Goal: Participate in discussion: Engage in conversation with other users on a specific topic

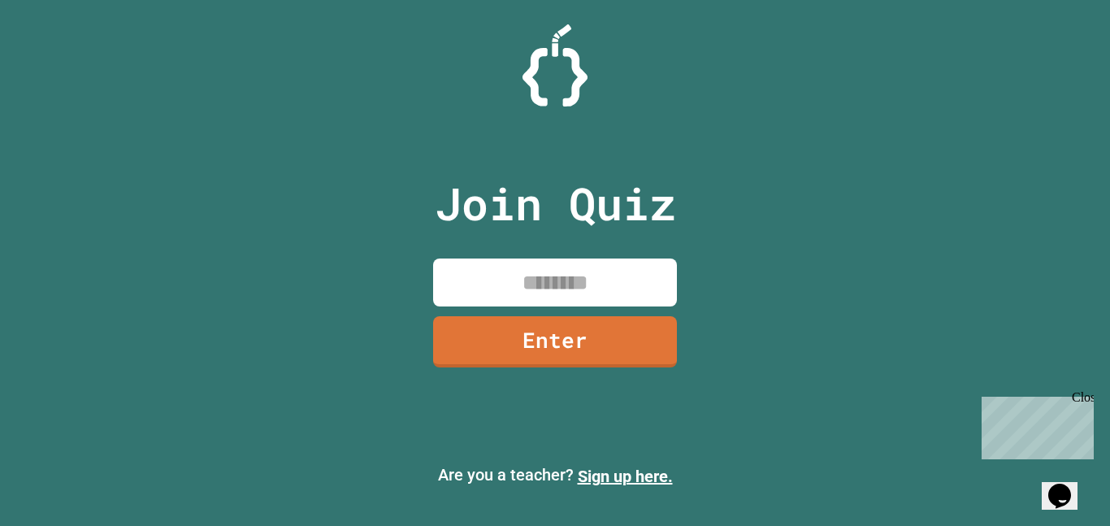
click at [562, 292] on input at bounding box center [555, 282] width 244 height 48
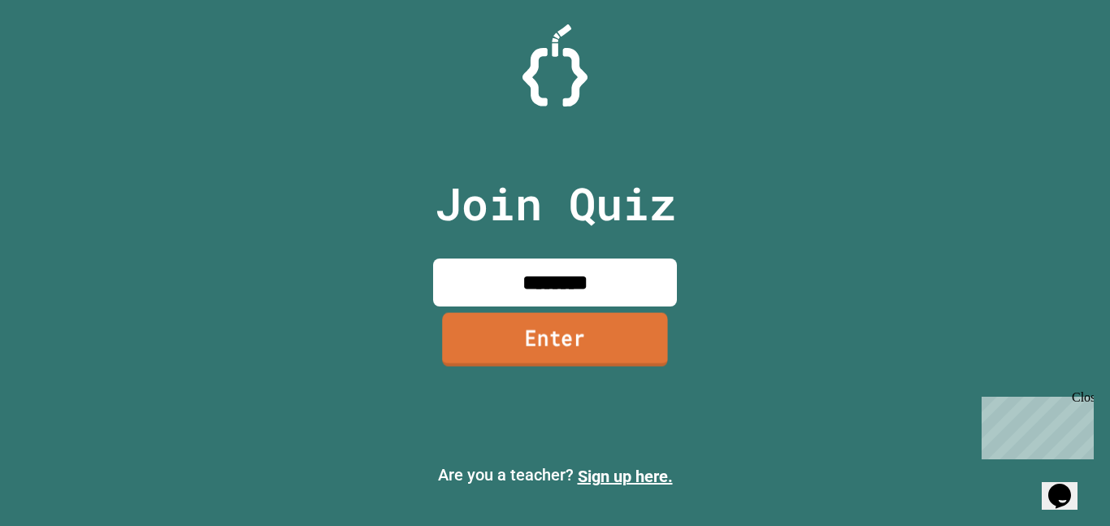
type input "********"
click at [571, 333] on link "Enter" at bounding box center [555, 339] width 226 height 54
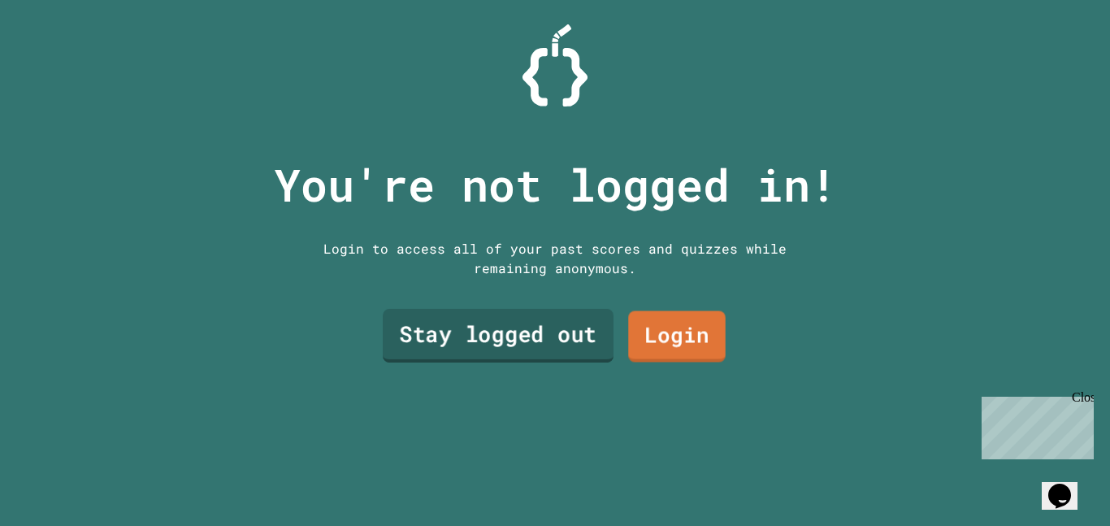
click at [572, 335] on link "Stay logged out" at bounding box center [498, 336] width 231 height 54
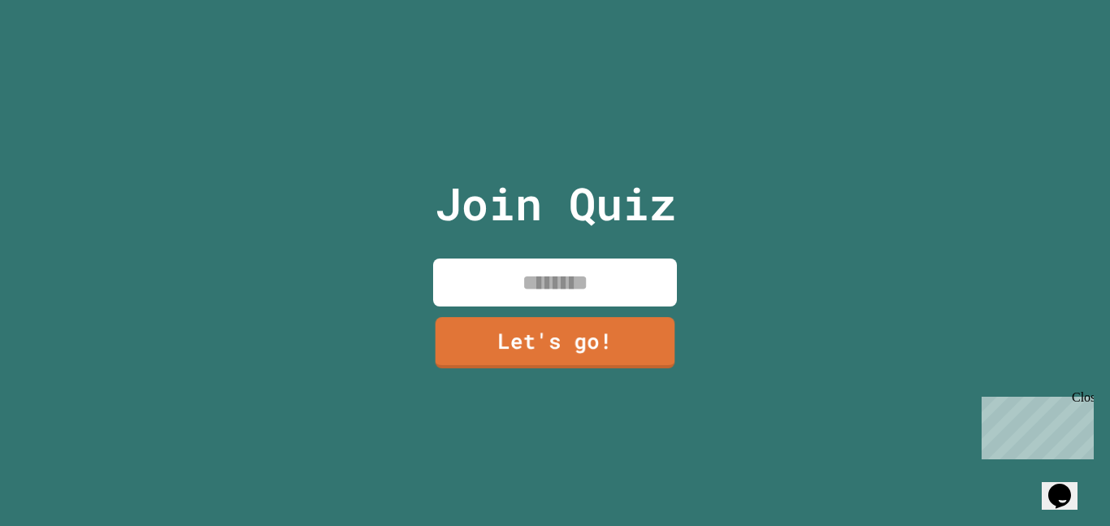
click at [572, 275] on input at bounding box center [555, 282] width 244 height 48
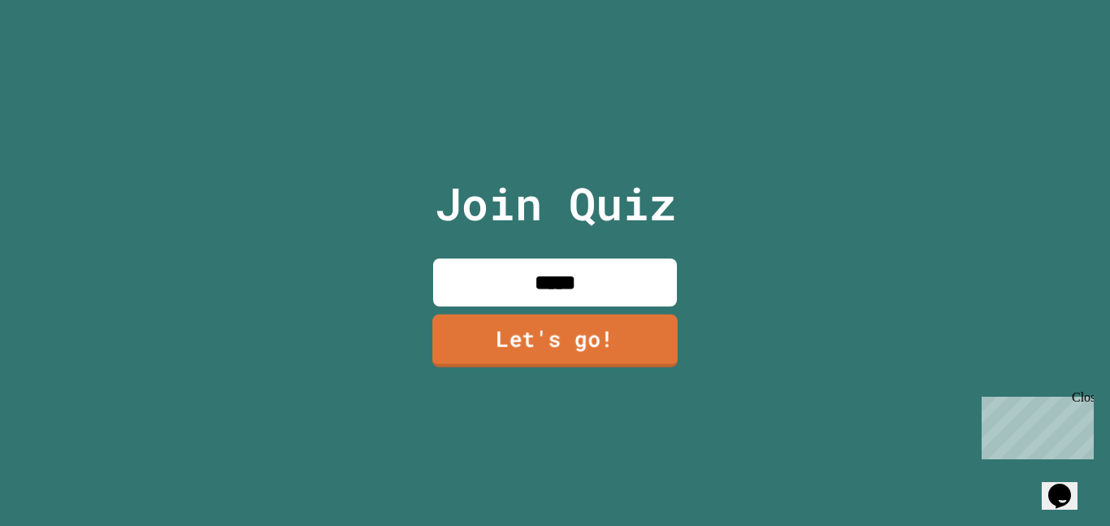
type input "*****"
click at [563, 342] on link "Let's go!" at bounding box center [555, 341] width 248 height 54
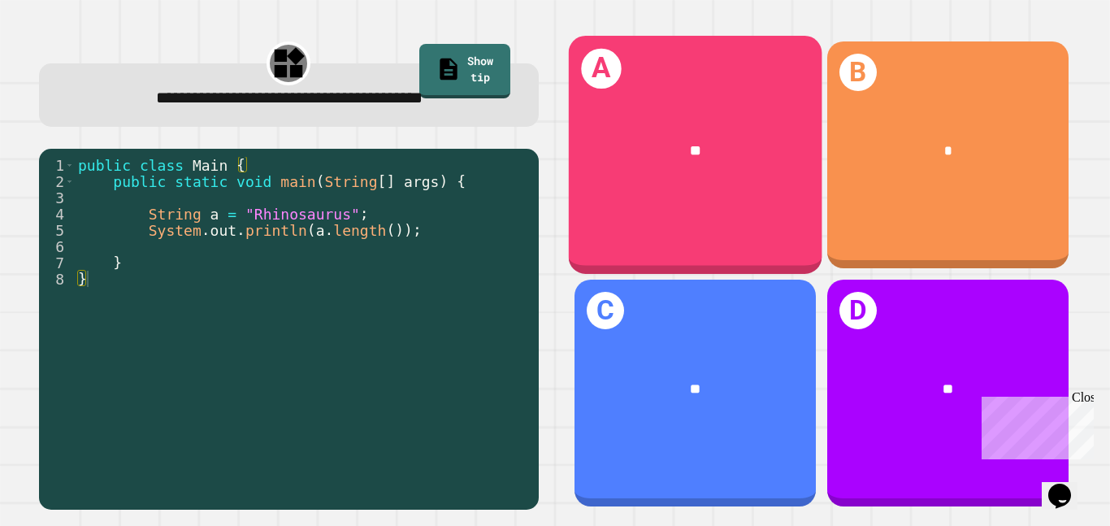
click at [637, 163] on div "**" at bounding box center [695, 150] width 254 height 77
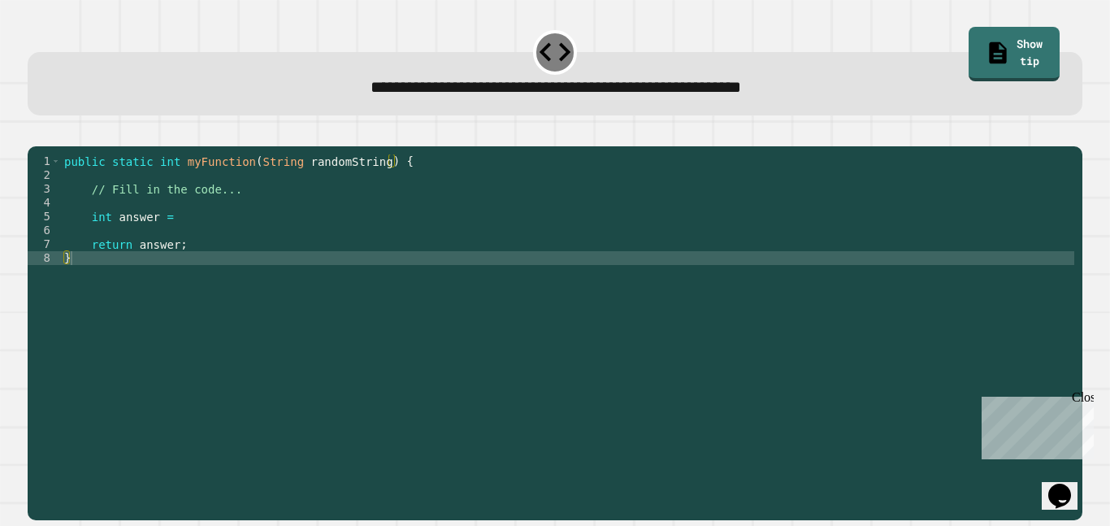
click at [304, 226] on div "public static int myFunction ( String randomString ) { // Fill in the code... i…" at bounding box center [568, 326] width 1014 height 345
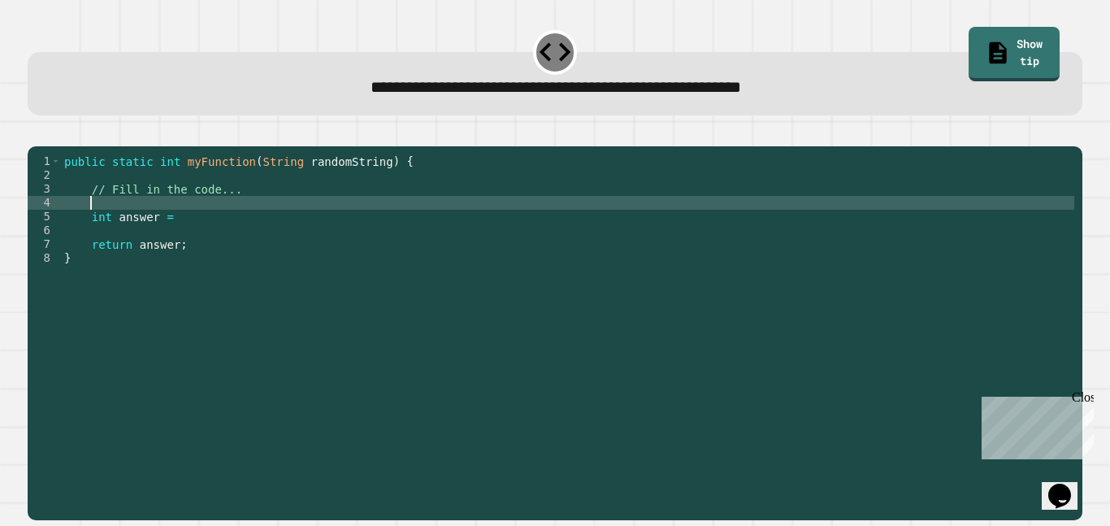
click at [305, 229] on div "public static int myFunction ( String randomString ) { // Fill in the code... i…" at bounding box center [568, 326] width 1014 height 345
click at [308, 239] on div "public static int myFunction ( String randomString ) { // Fill in the code... i…" at bounding box center [568, 326] width 1014 height 345
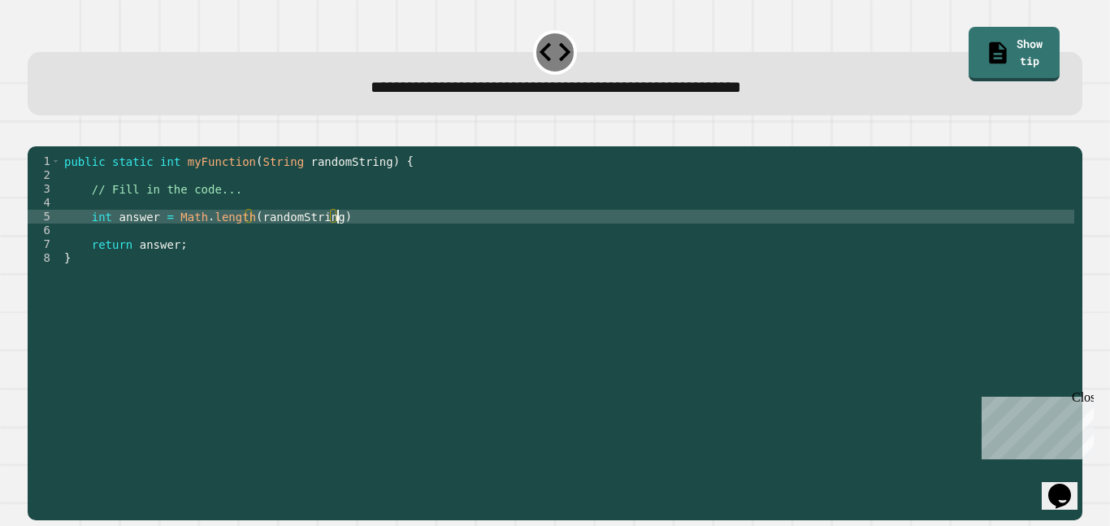
scroll to position [0, 34]
click at [209, 245] on div "public static int myFunction ( String randomString ) { // Fill in the code... i…" at bounding box center [568, 326] width 1014 height 345
click at [403, 245] on div "public static int myFunction ( String randomString ) { // Fill in the code... i…" at bounding box center [568, 326] width 1014 height 345
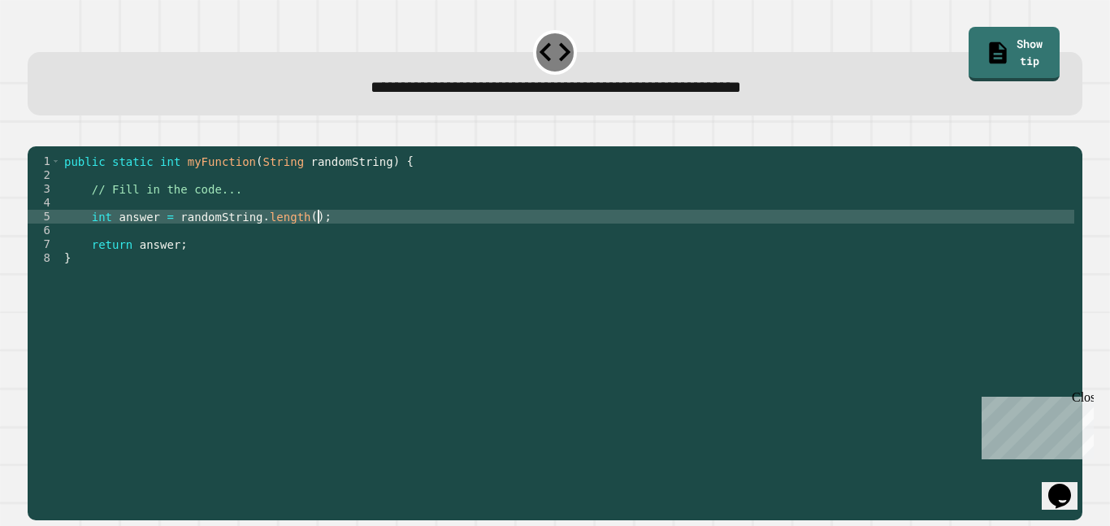
type textarea "**********"
click at [36, 133] on icon "button" at bounding box center [36, 133] width 0 height 0
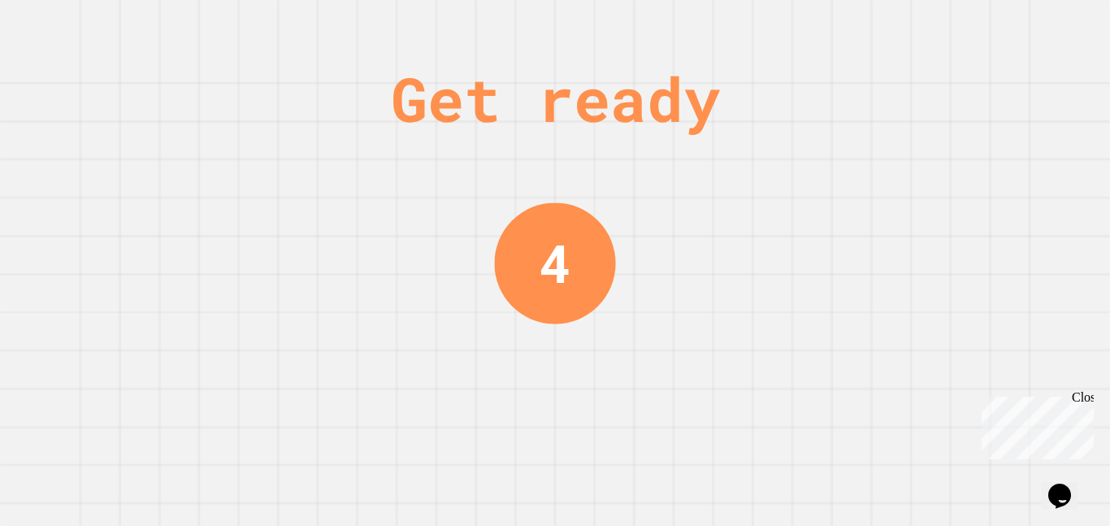
scroll to position [0, 0]
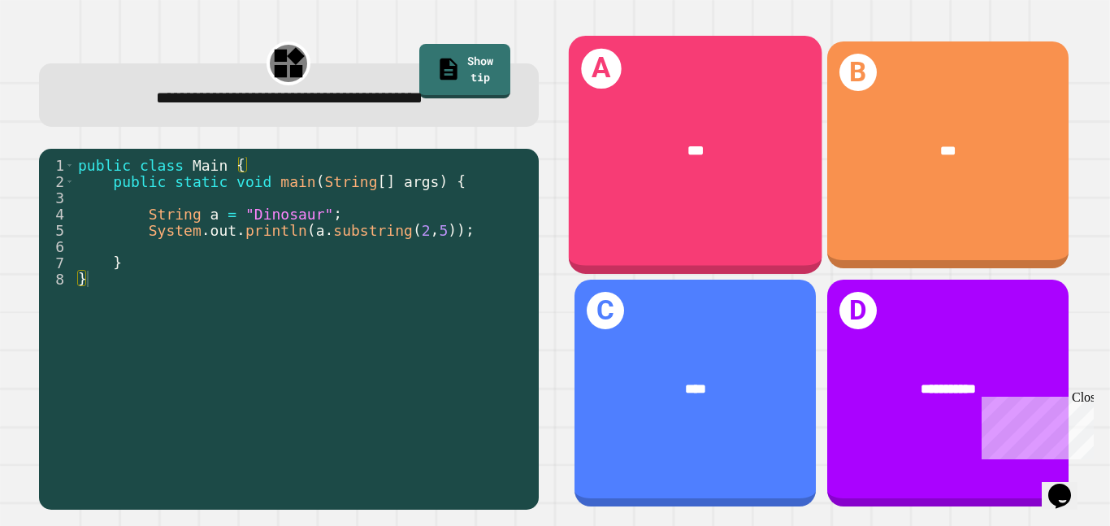
click at [761, 145] on div "***" at bounding box center [695, 150] width 197 height 21
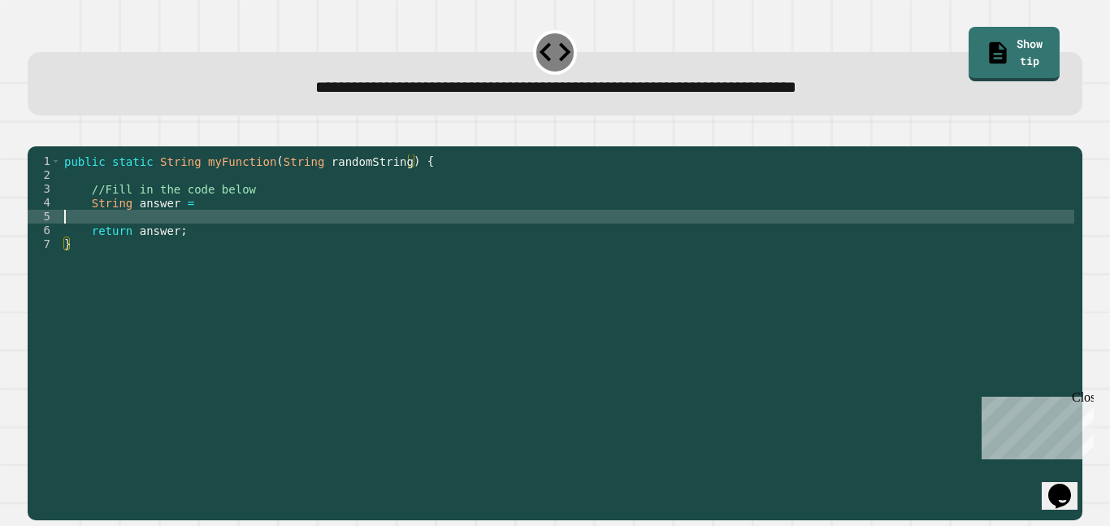
click at [394, 236] on div "public static String myFunction ( String randomString ) { //Fill in the code be…" at bounding box center [568, 326] width 1014 height 345
click at [385, 224] on div "public static String myFunction ( String randomString ) { //Fill in the code be…" at bounding box center [568, 326] width 1014 height 345
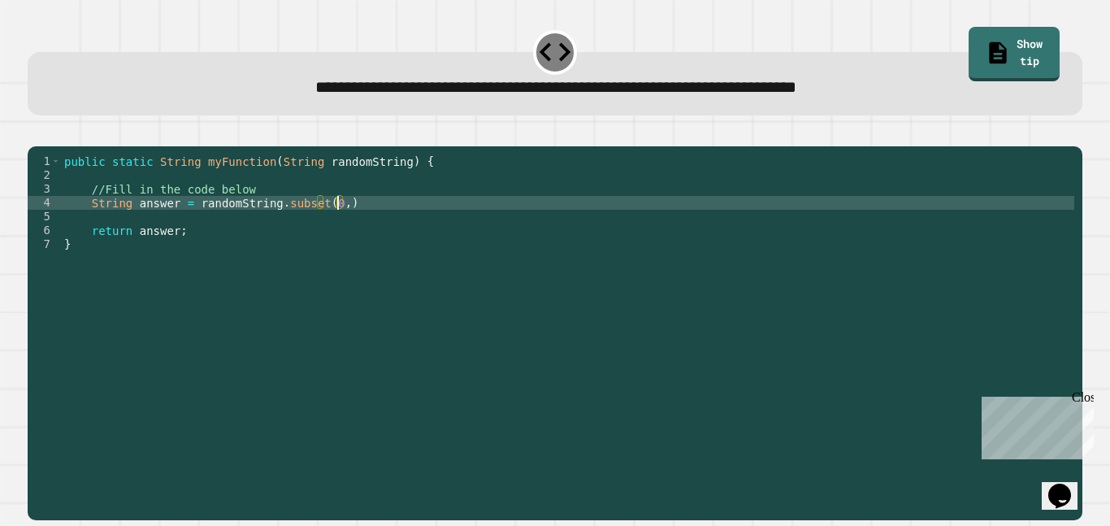
scroll to position [0, 34]
click at [371, 224] on div "public static String myFunction ( String randomString ) { //Fill in the code be…" at bounding box center [568, 326] width 1014 height 345
click at [36, 133] on icon "button" at bounding box center [36, 133] width 0 height 0
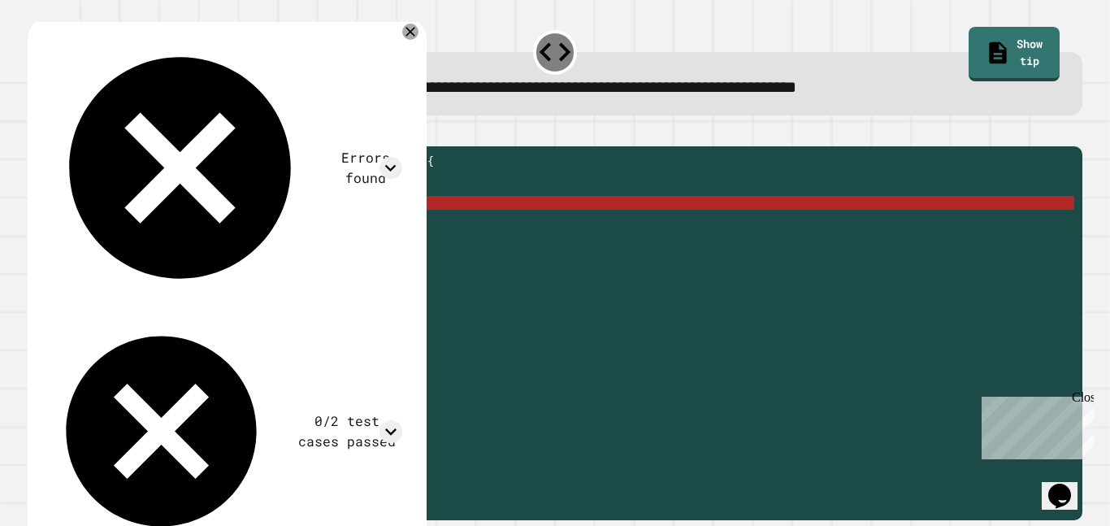
click at [313, 231] on div "public static String myFunction ( String randomString ) { //Fill in the code be…" at bounding box center [568, 326] width 1014 height 345
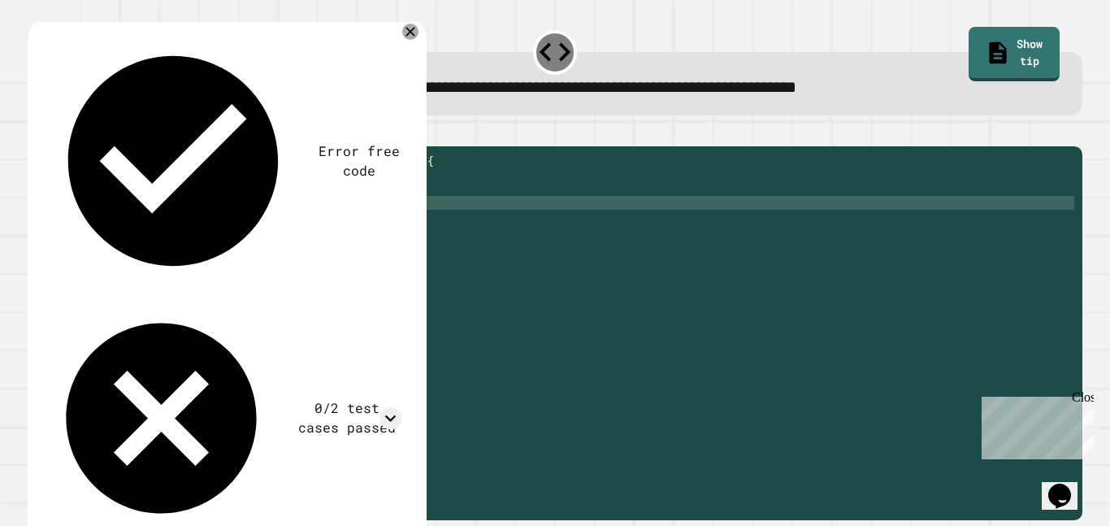
scroll to position [0, 35]
type textarea "**********"
click at [36, 133] on icon "button" at bounding box center [36, 133] width 0 height 0
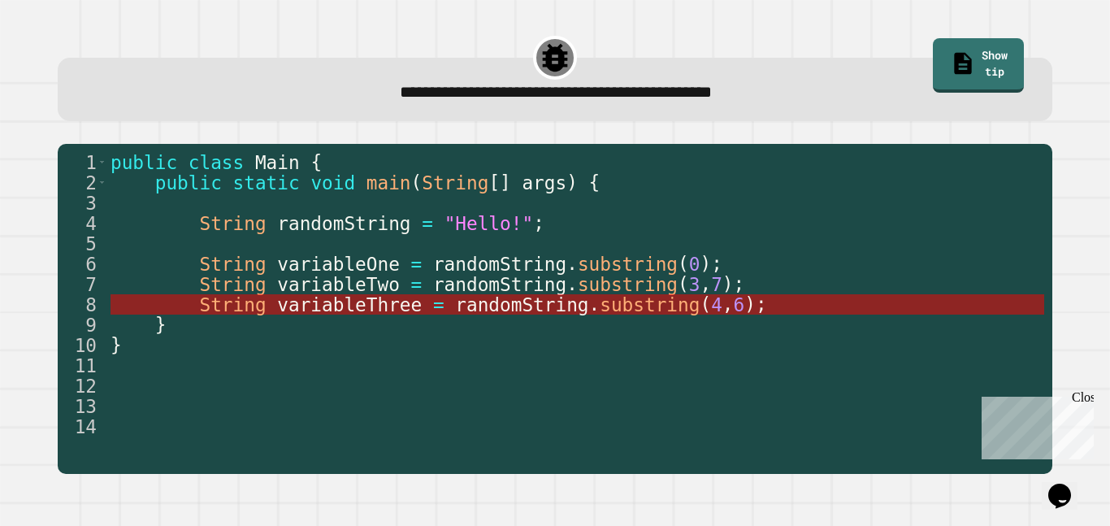
click at [523, 309] on span "randomString" at bounding box center [521, 304] width 133 height 21
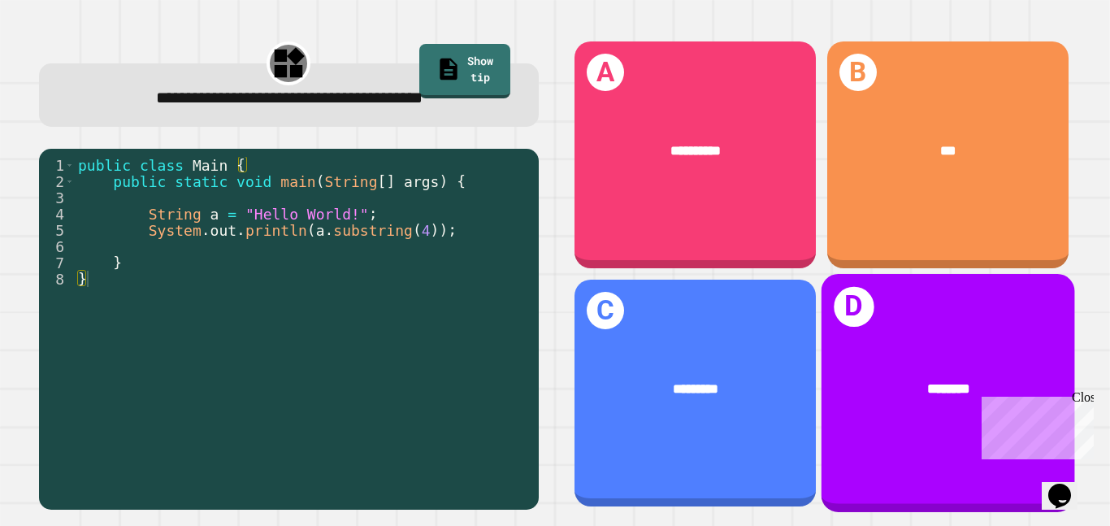
click at [972, 345] on div "D ********" at bounding box center [948, 393] width 254 height 238
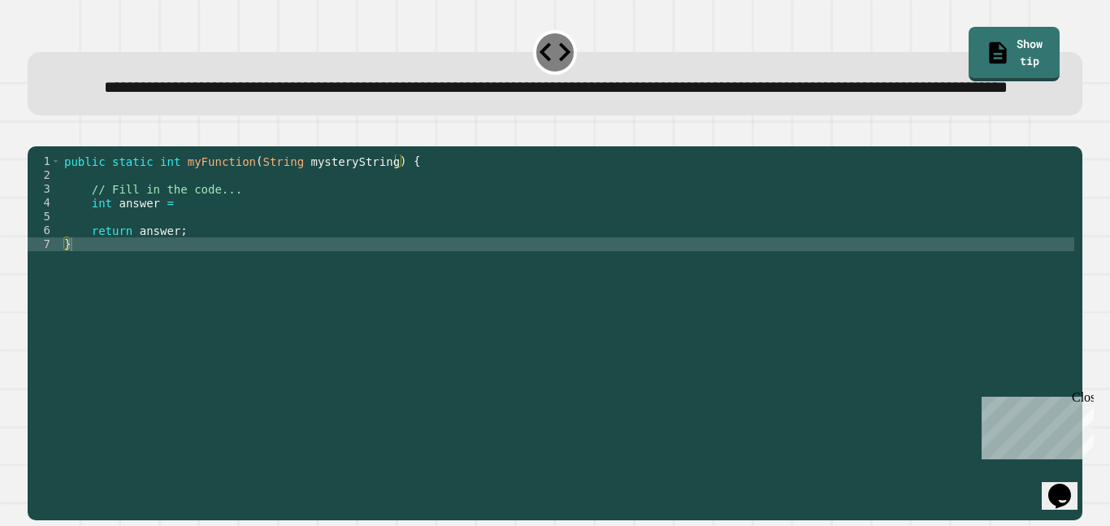
click at [428, 249] on div "public static int myFunction ( String mysteryString ) { // Fill in the code... …" at bounding box center [568, 313] width 1014 height 318
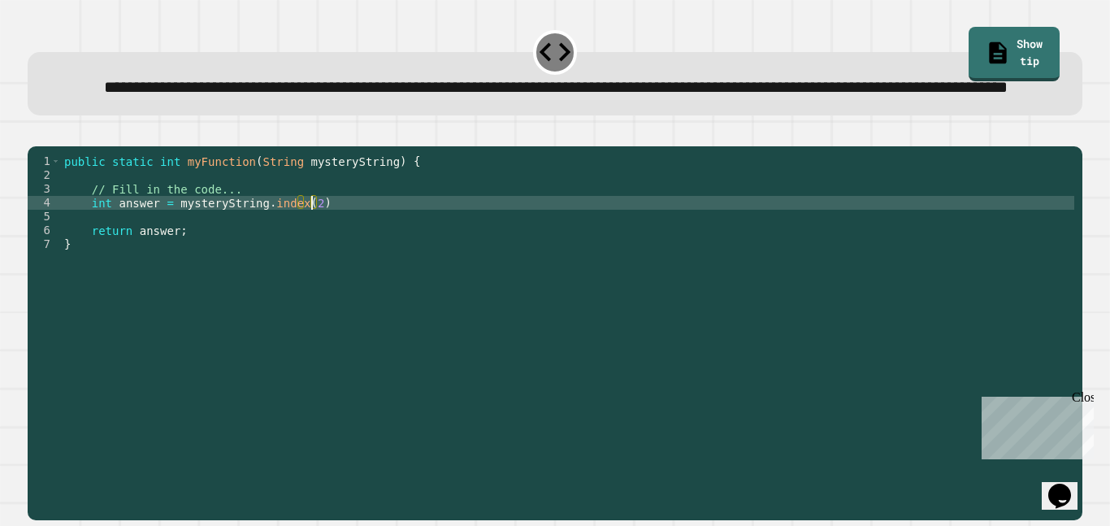
scroll to position [0, 32]
click at [51, 149] on icon "button" at bounding box center [46, 142] width 9 height 11
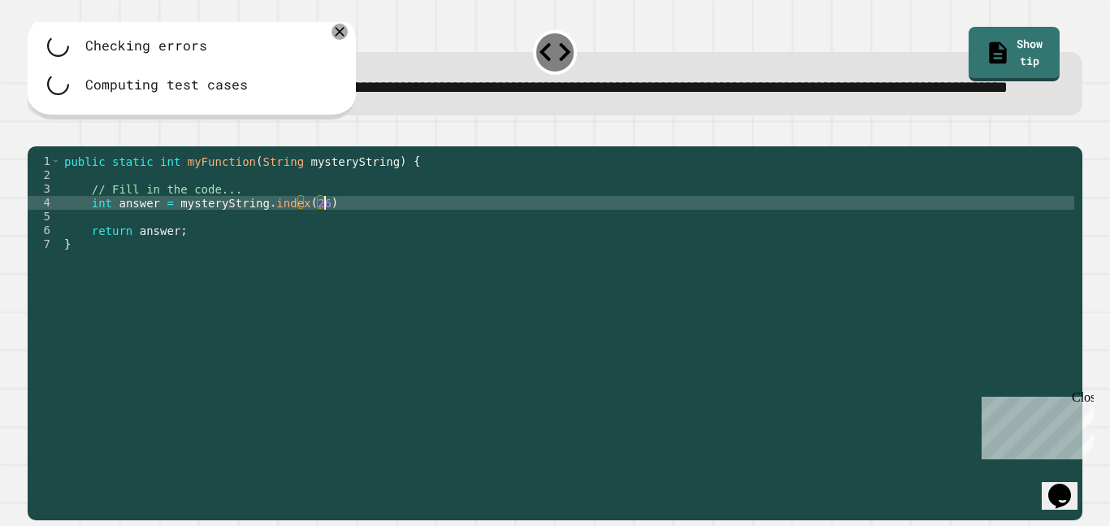
click at [331, 252] on div "public static int myFunction ( String mysteryString ) { // Fill in the code... …" at bounding box center [568, 313] width 1014 height 318
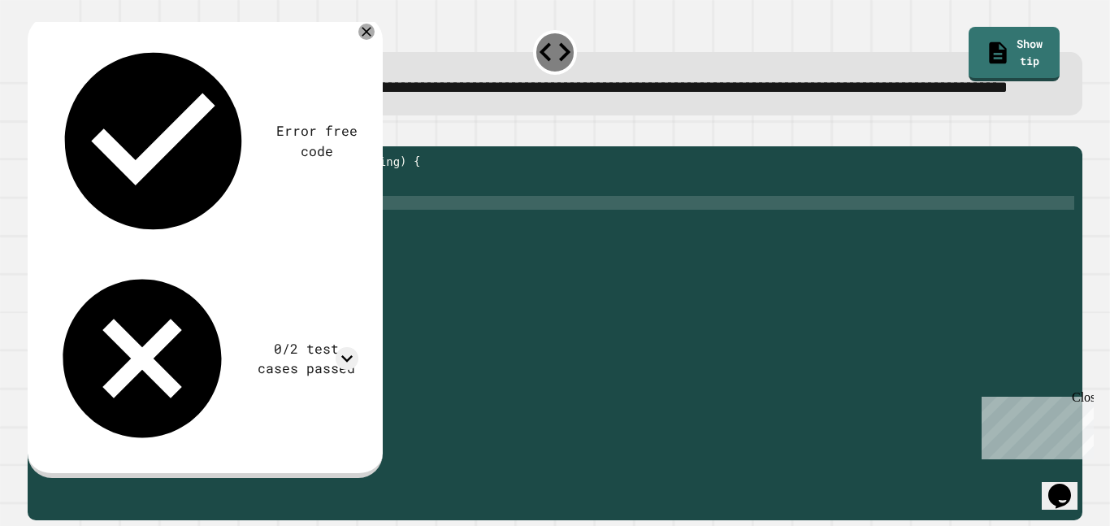
click at [36, 133] on icon "button" at bounding box center [36, 133] width 0 height 0
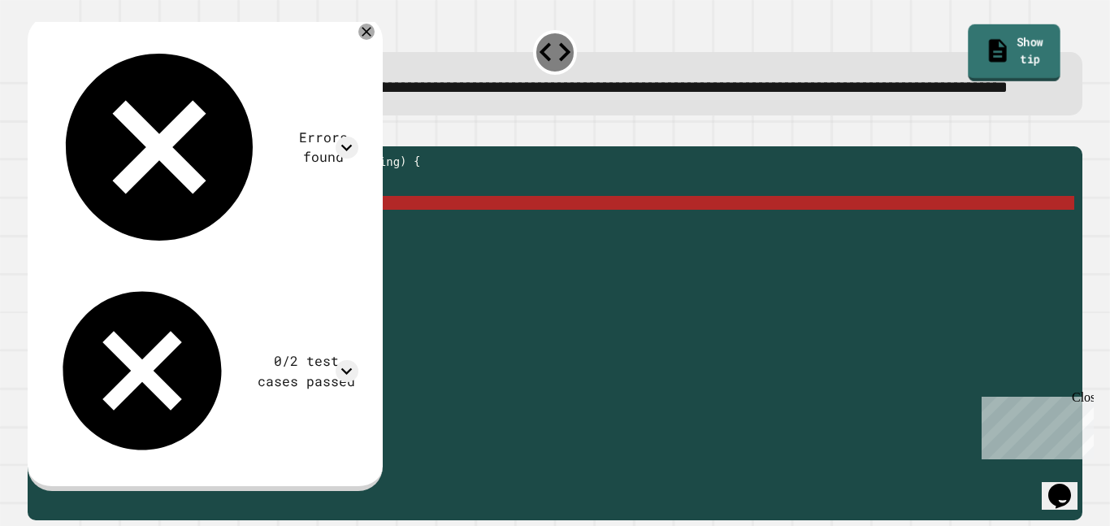
click at [1021, 49] on link "Show tip" at bounding box center [1014, 52] width 92 height 57
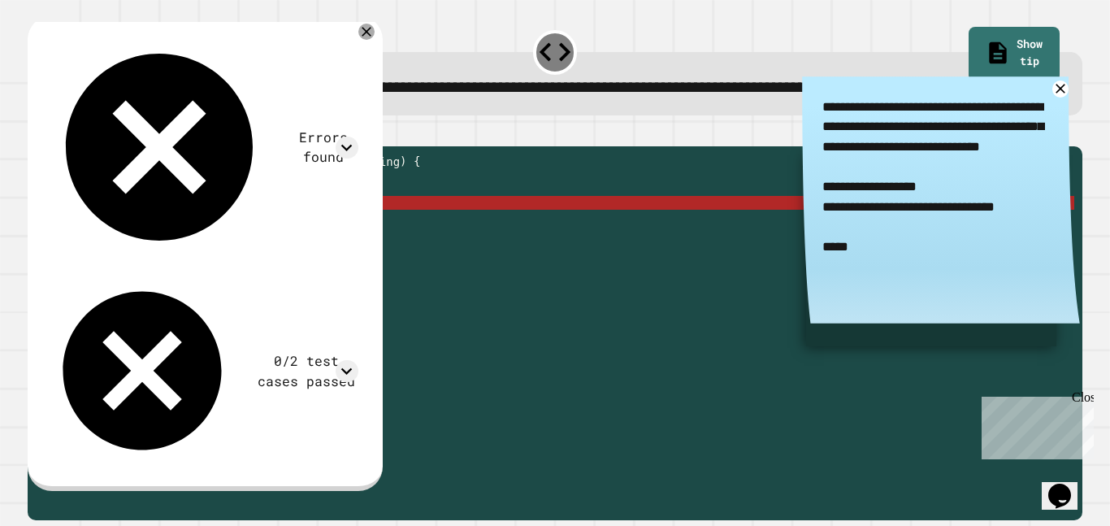
click at [298, 257] on div "public static int myFunction ( String mysteryString ) { // Fill in the code... …" at bounding box center [568, 313] width 1014 height 318
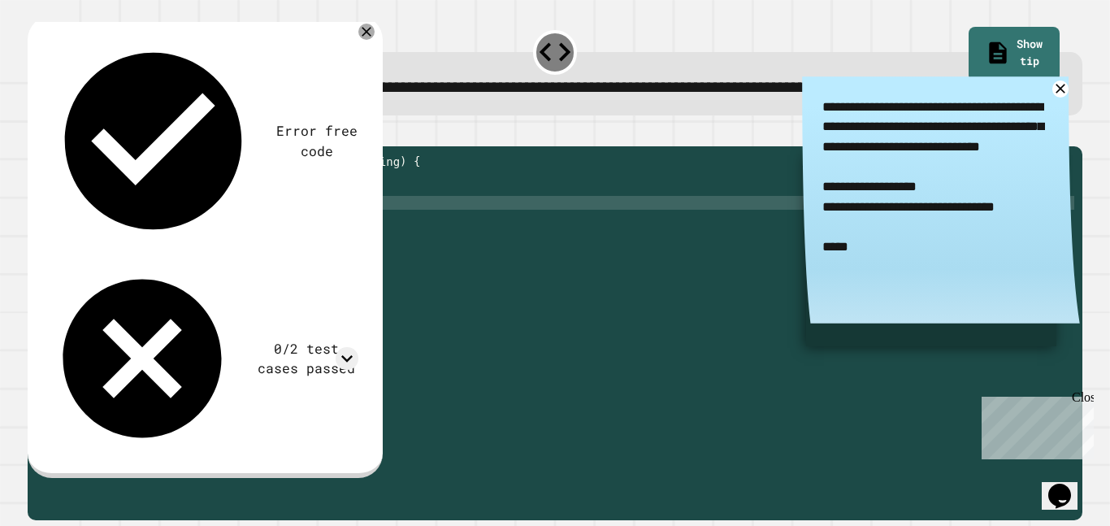
scroll to position [0, 32]
click at [324, 254] on div "public static int myFunction ( String mysteryString ) { // Fill in the code... …" at bounding box center [568, 313] width 1014 height 318
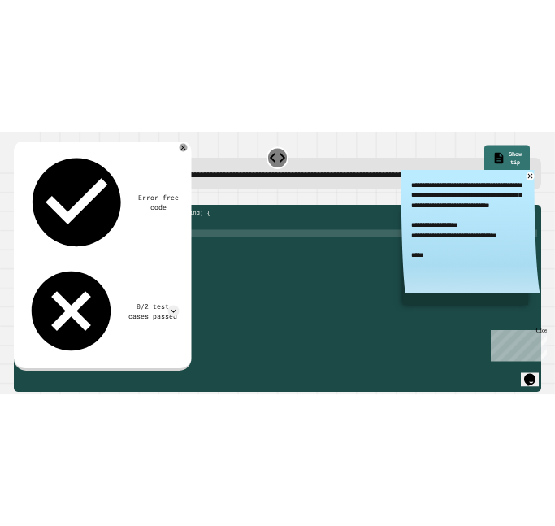
scroll to position [0, 35]
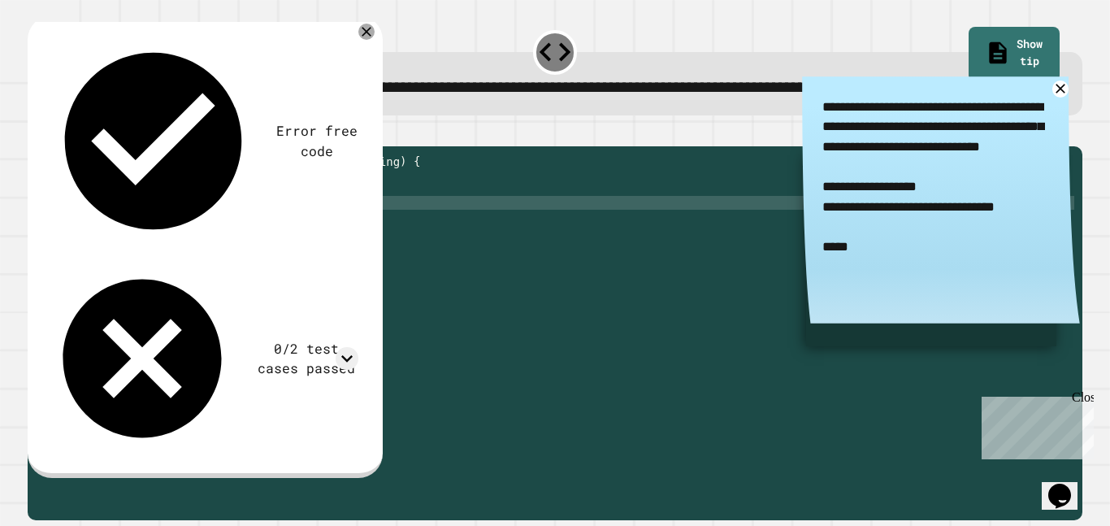
type textarea "**********"
click at [36, 133] on icon "button" at bounding box center [36, 133] width 0 height 0
